Goal: Information Seeking & Learning: Learn about a topic

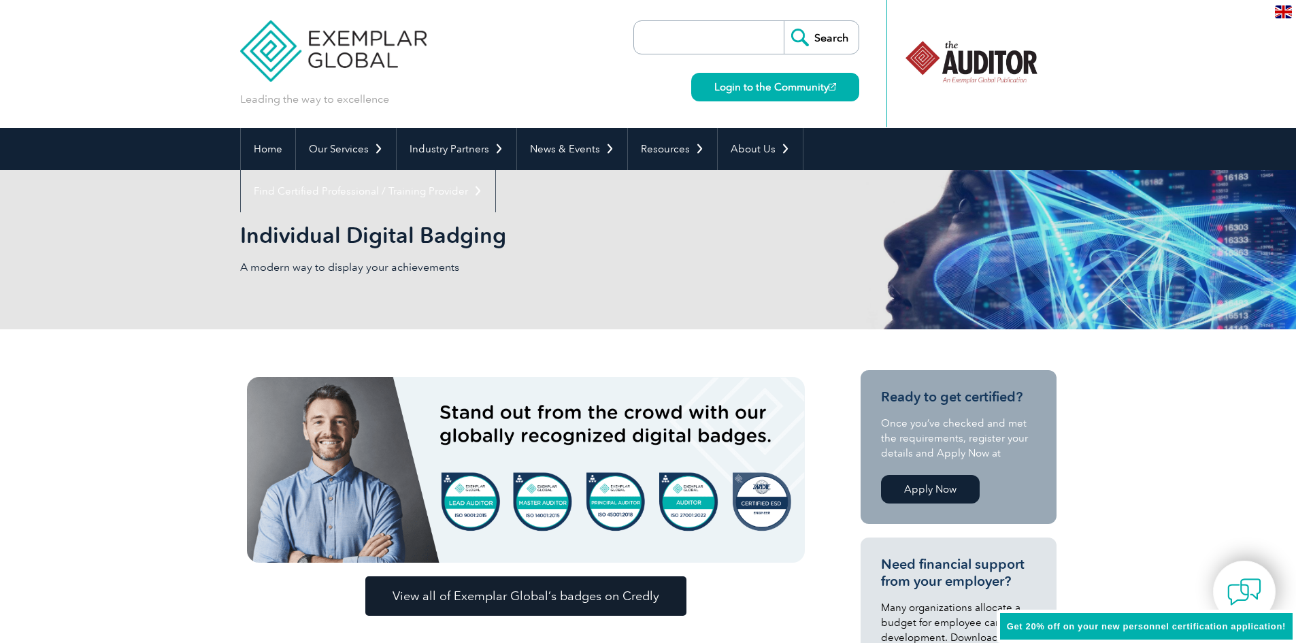
click at [1226, 286] on div "Individual Digital Badging A modern way to display your achievements" at bounding box center [648, 249] width 1296 height 159
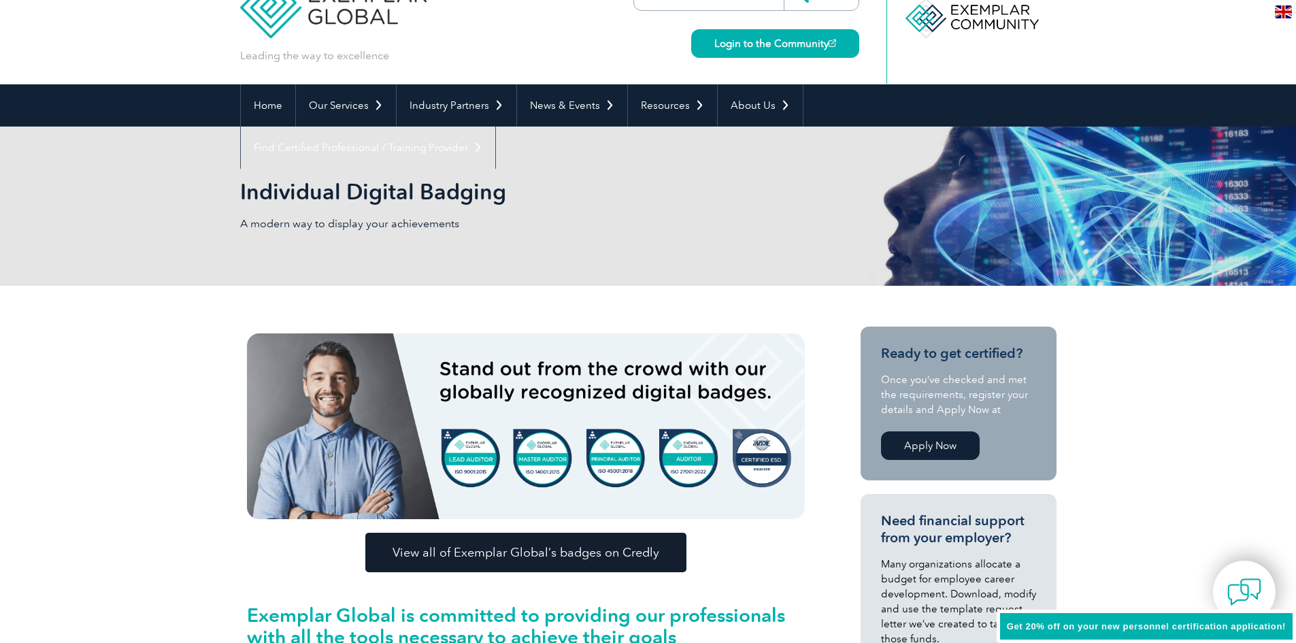
scroll to position [68, 0]
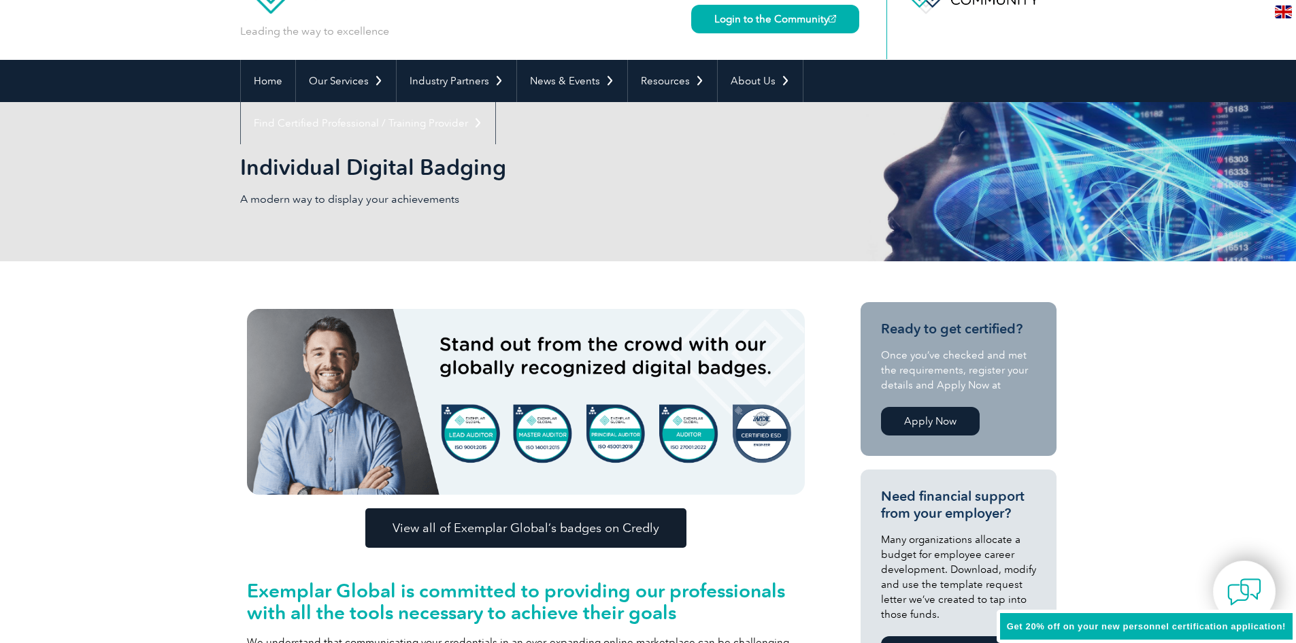
click at [1166, 627] on span "Get 20% off on your new personnel certification application!" at bounding box center [1146, 626] width 279 height 10
click at [1017, 628] on span "Get 20% off on your new personnel certification application!" at bounding box center [1146, 626] width 279 height 10
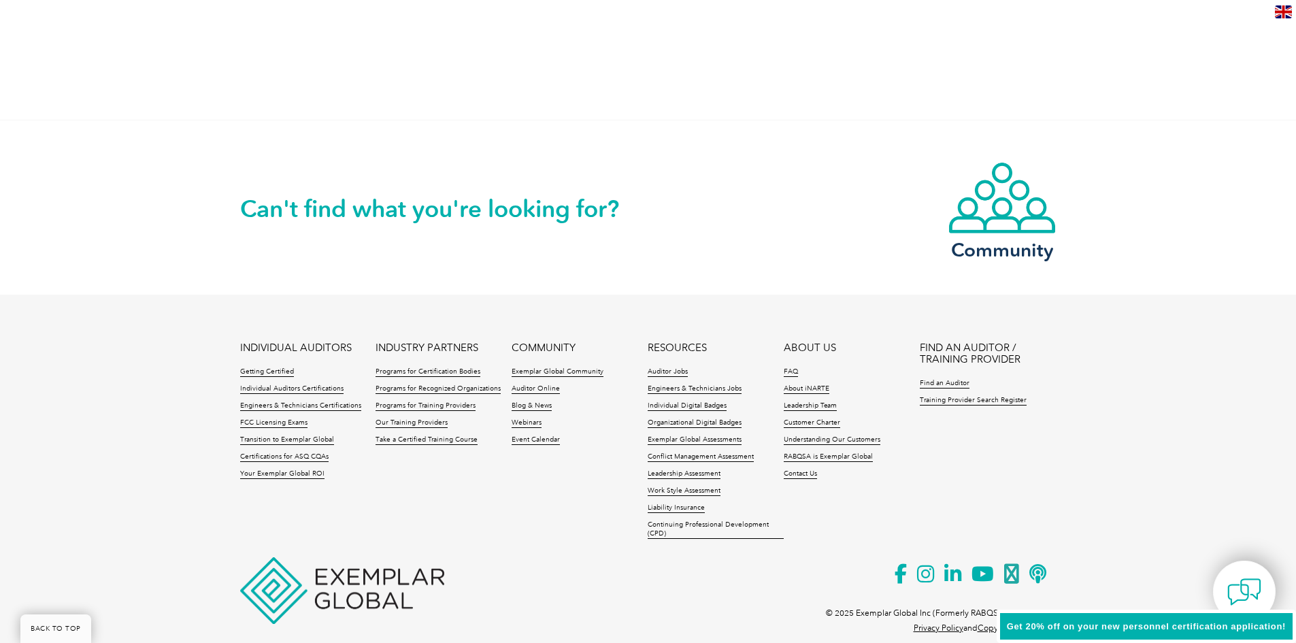
scroll to position [2745, 0]
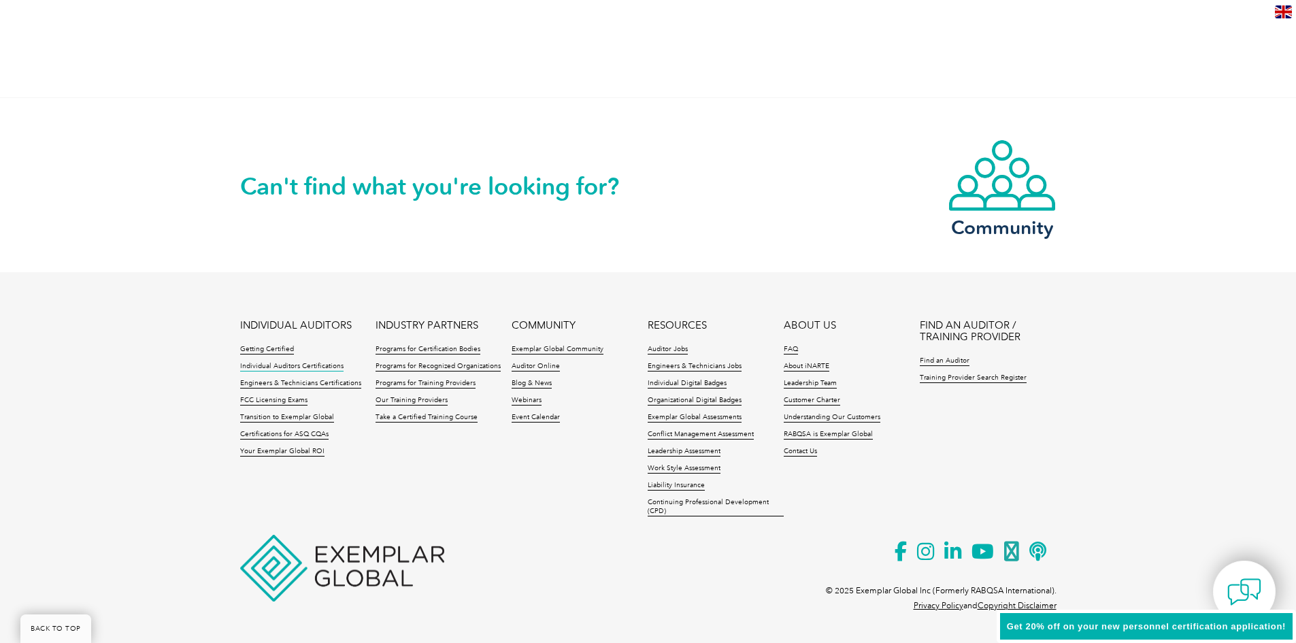
click at [284, 365] on link "Individual Auditors Certifications" at bounding box center [291, 367] width 103 height 10
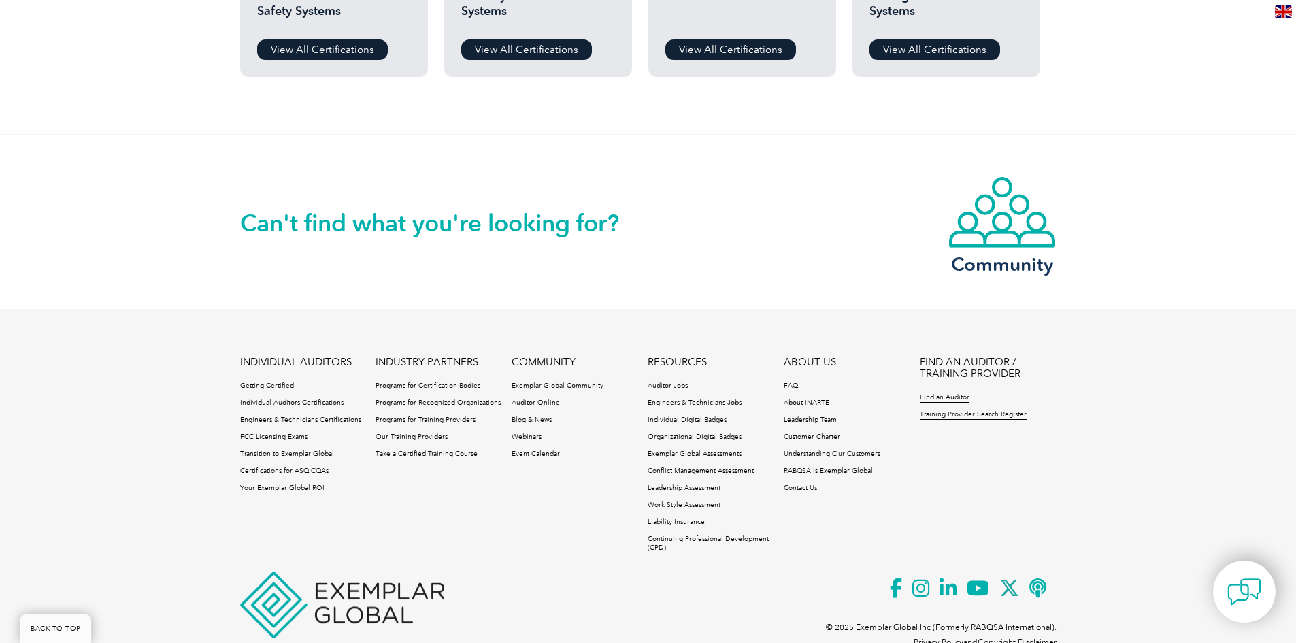
scroll to position [1292, 0]
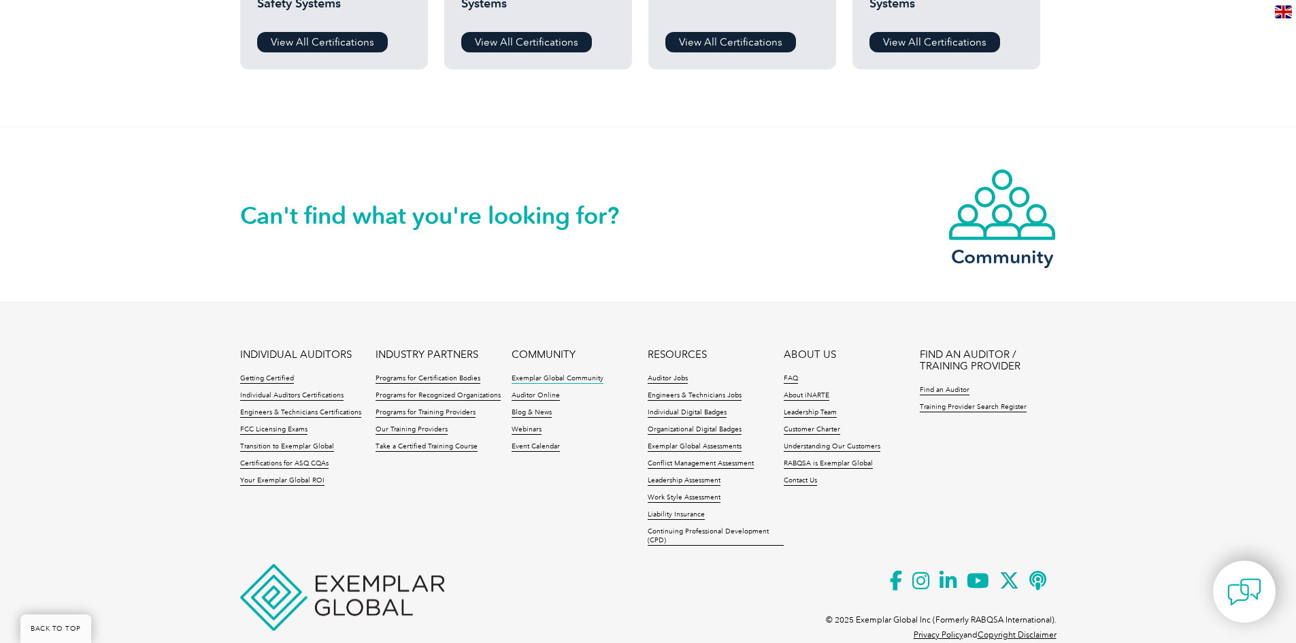
click at [558, 377] on link "Exemplar Global Community" at bounding box center [557, 379] width 92 height 10
